Goal: Task Accomplishment & Management: Manage account settings

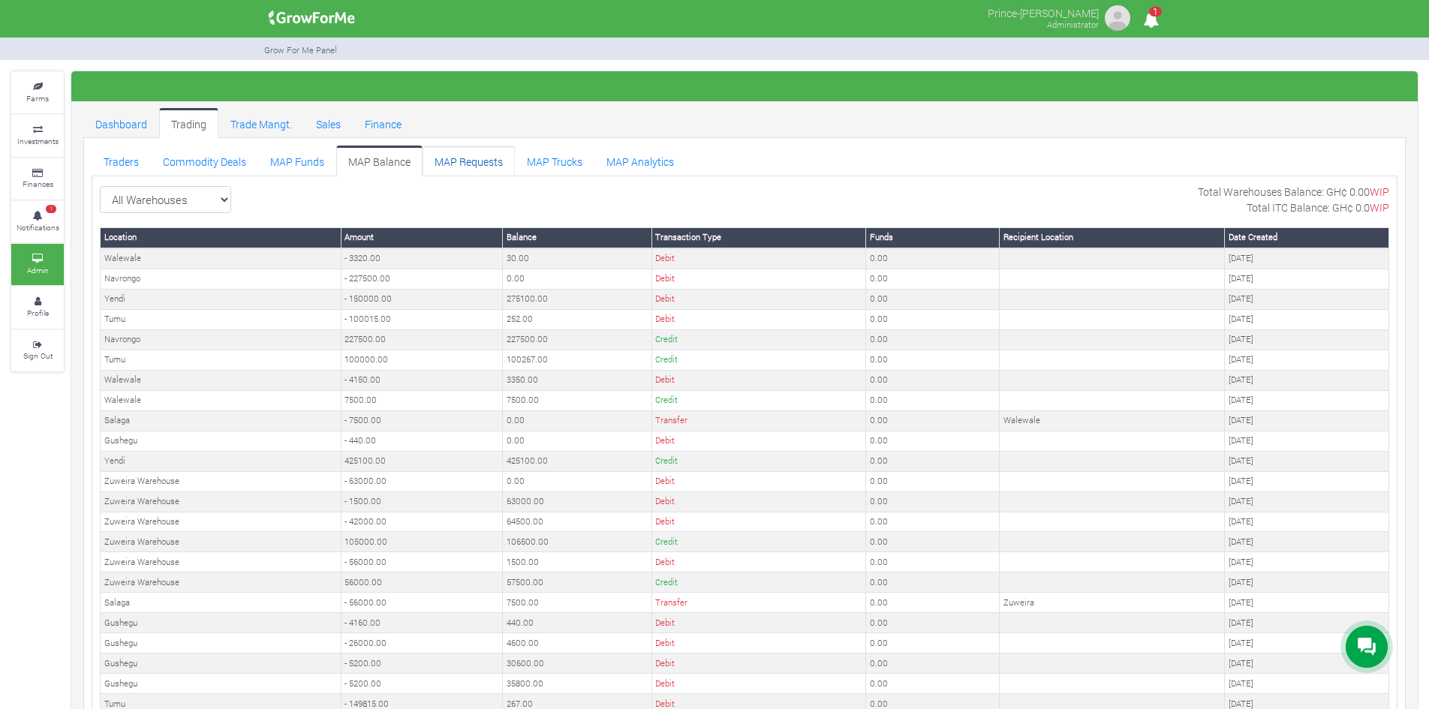
click at [462, 158] on link "MAP Requests" at bounding box center [468, 161] width 92 height 30
